Goal: Task Accomplishment & Management: Manage account settings

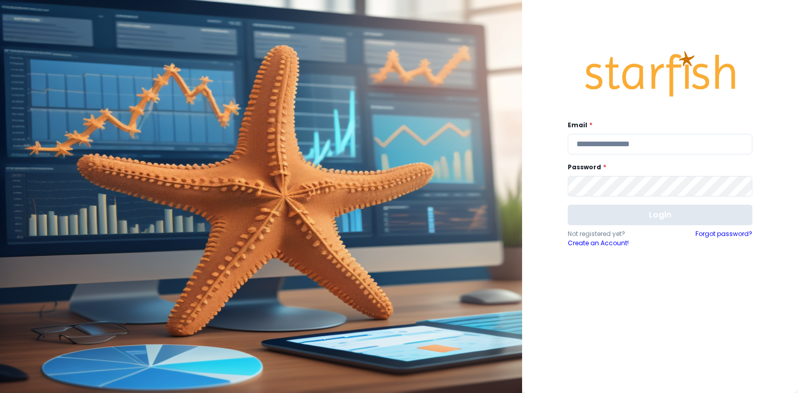
type input "**********"
click at [589, 212] on button "Login" at bounding box center [660, 215] width 185 height 21
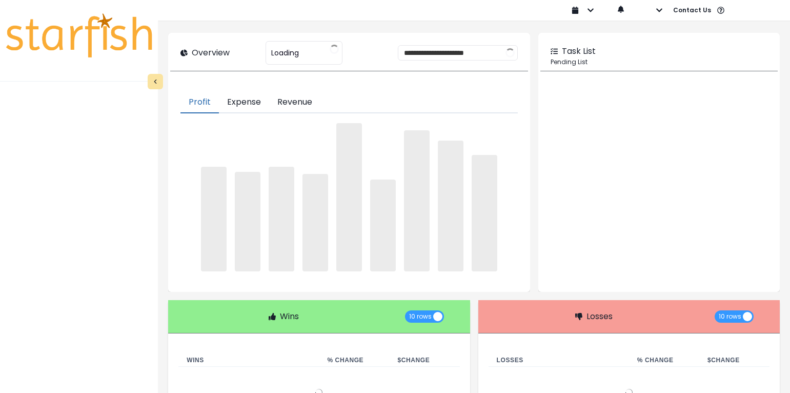
type input "**********"
